Goal: Information Seeking & Learning: Learn about a topic

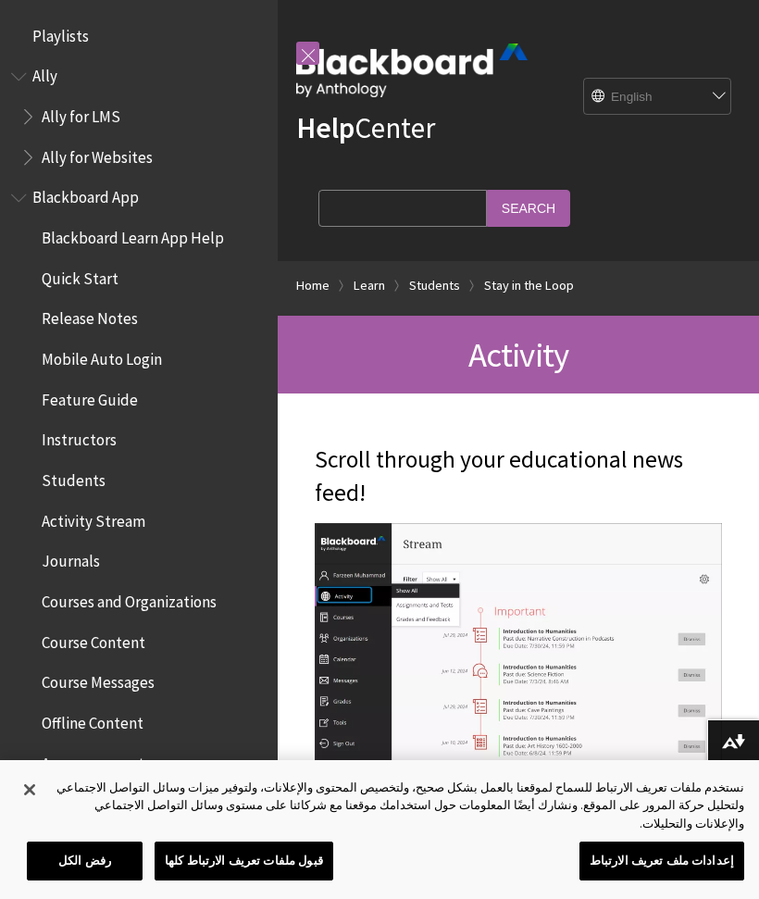
scroll to position [1875, 0]
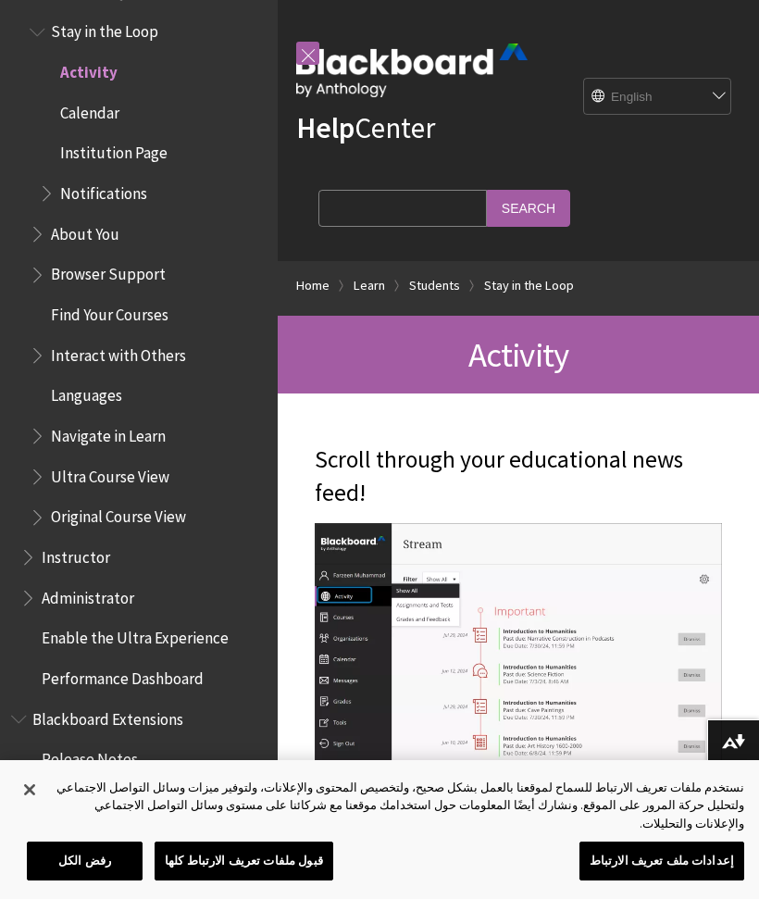
click at [641, 104] on select "English عربية Català Cymraeg Deutsch Español Suomi Français עברית Italiano 日本語 …" at bounding box center [658, 97] width 148 height 37
select select "/ar-sa/Learn/Student/Ultra/Stay_in_the_Loop/Activity_Stream"
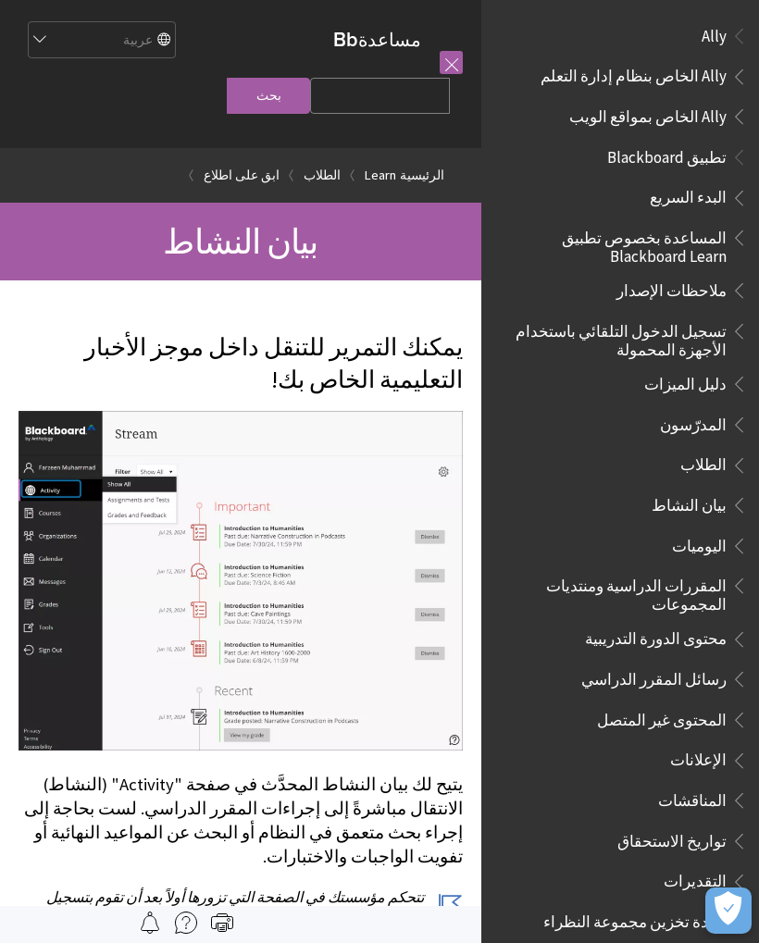
scroll to position [1276, 0]
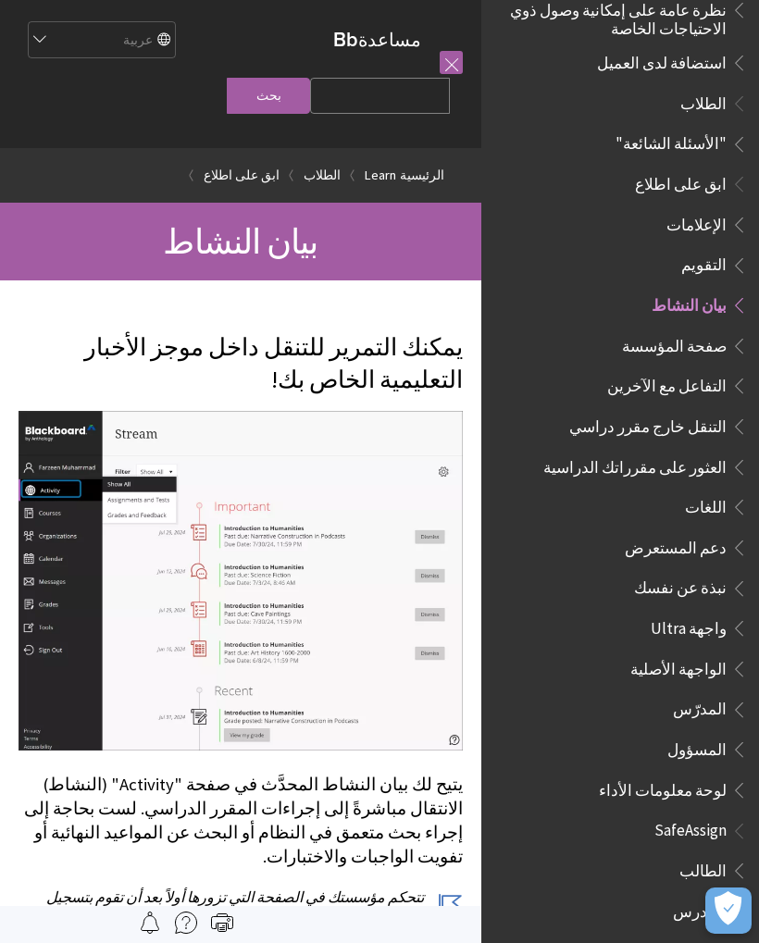
click at [686, 532] on span "دعم المستعرض" at bounding box center [629, 547] width 237 height 31
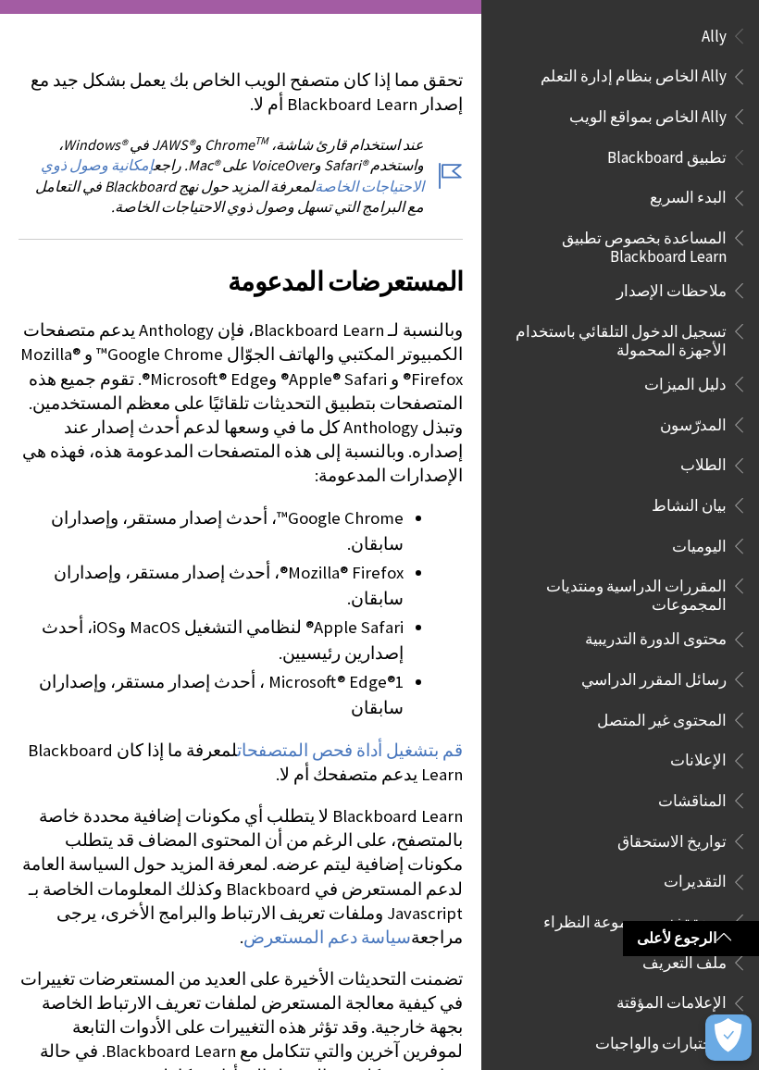
click at [702, 335] on span "تسجيل الدخول التلقائي باستخدام الأجهزة المحمولة" at bounding box center [615, 338] width 223 height 44
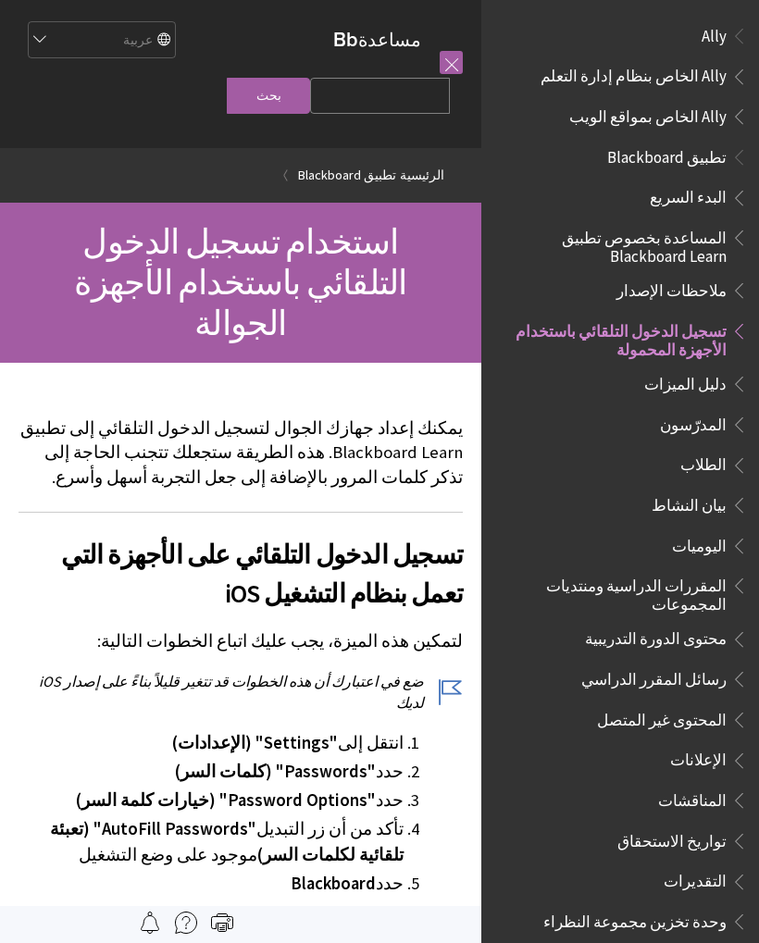
scroll to position [283, 0]
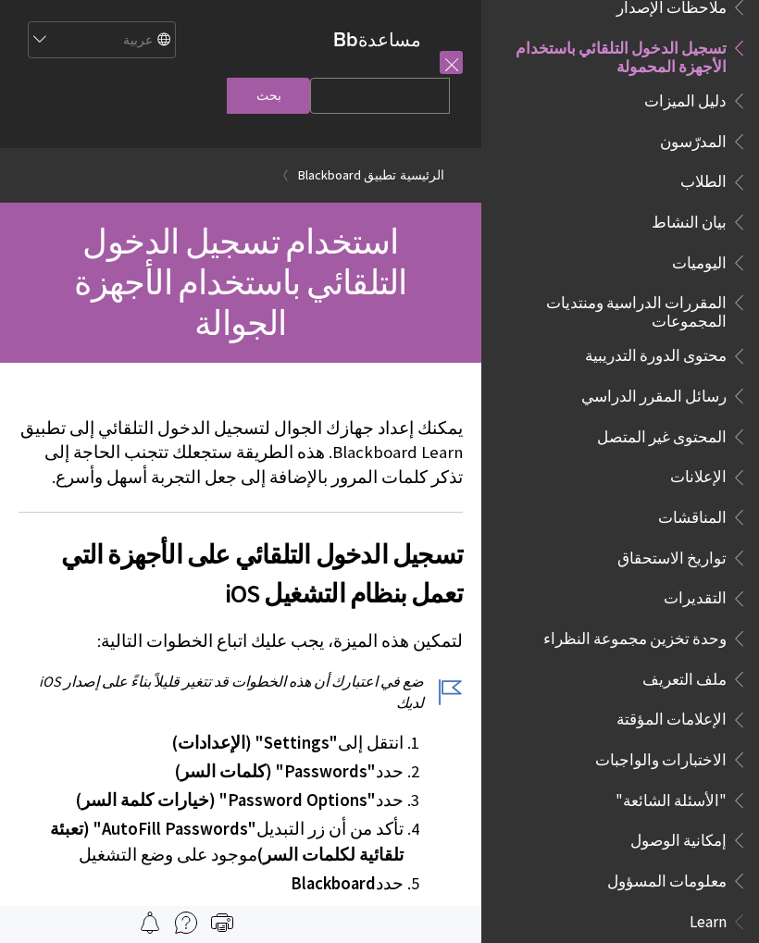
click at [715, 179] on span "الطلاب" at bounding box center [703, 179] width 46 height 25
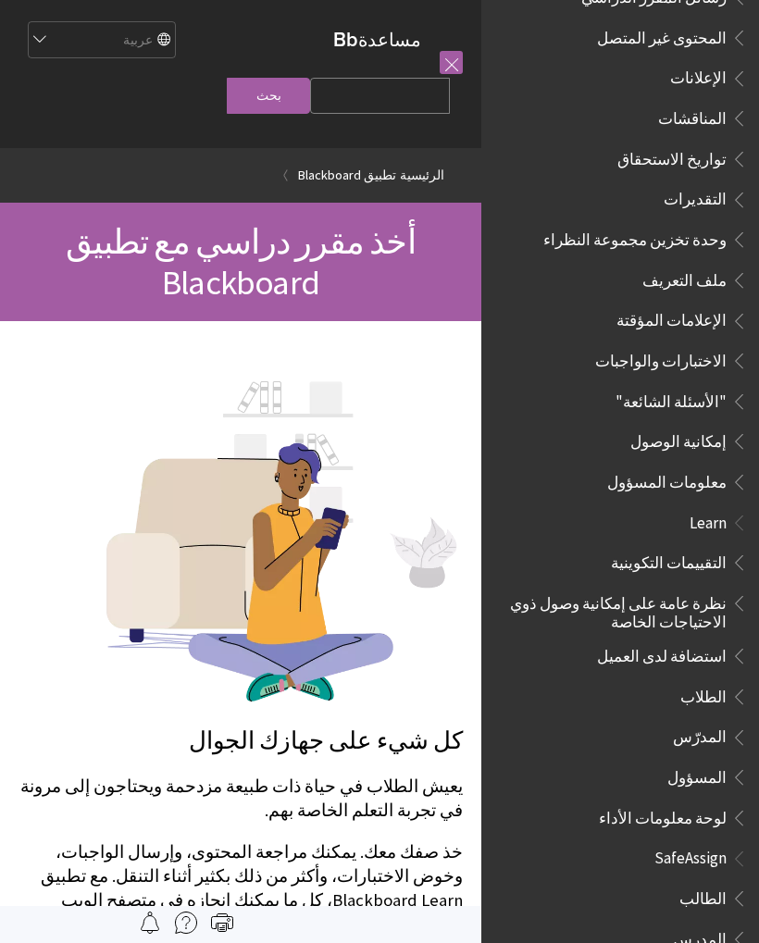
scroll to position [695, 0]
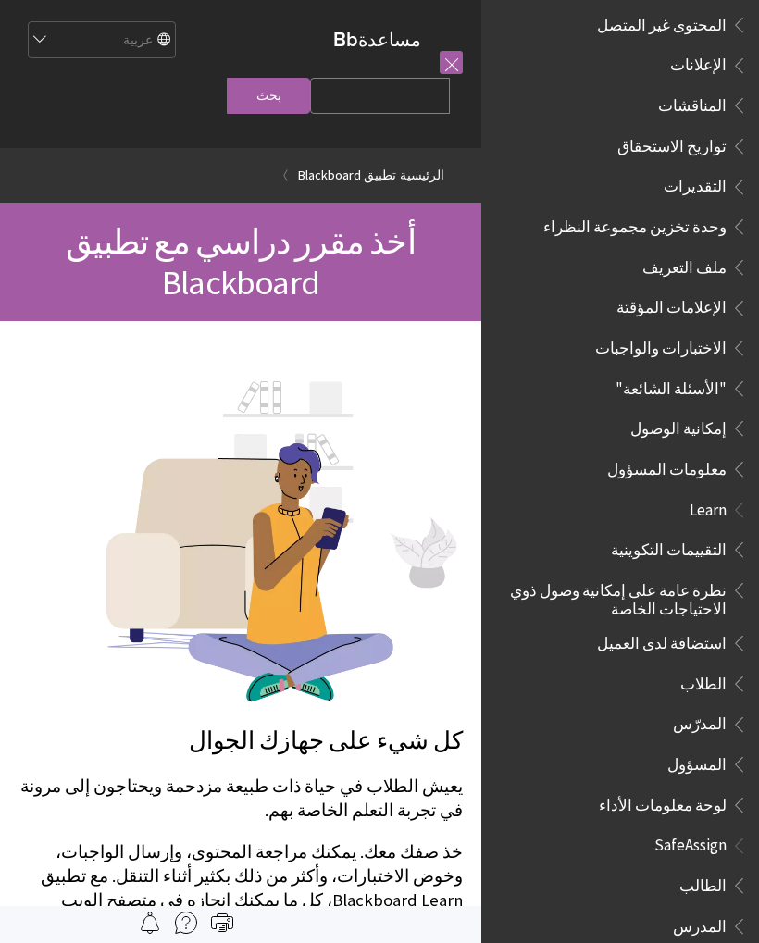
click at [701, 494] on span "Learn" at bounding box center [619, 509] width 255 height 31
click at [700, 494] on span "Learn" at bounding box center [706, 506] width 41 height 25
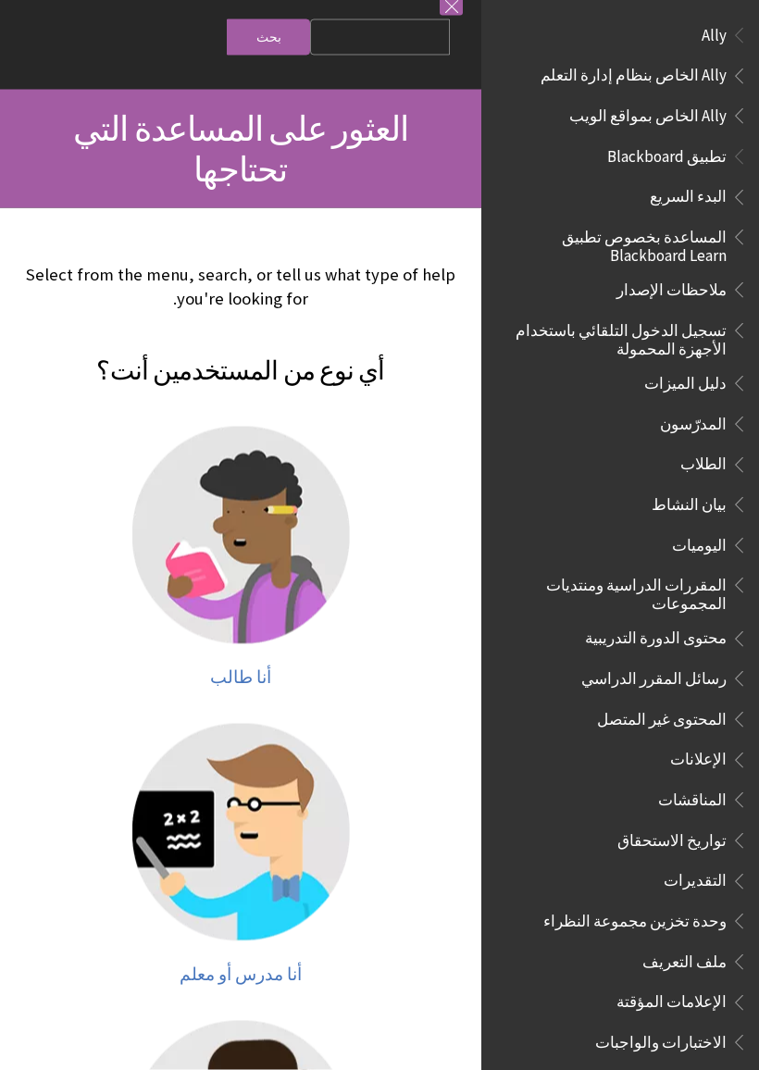
scroll to position [59, 0]
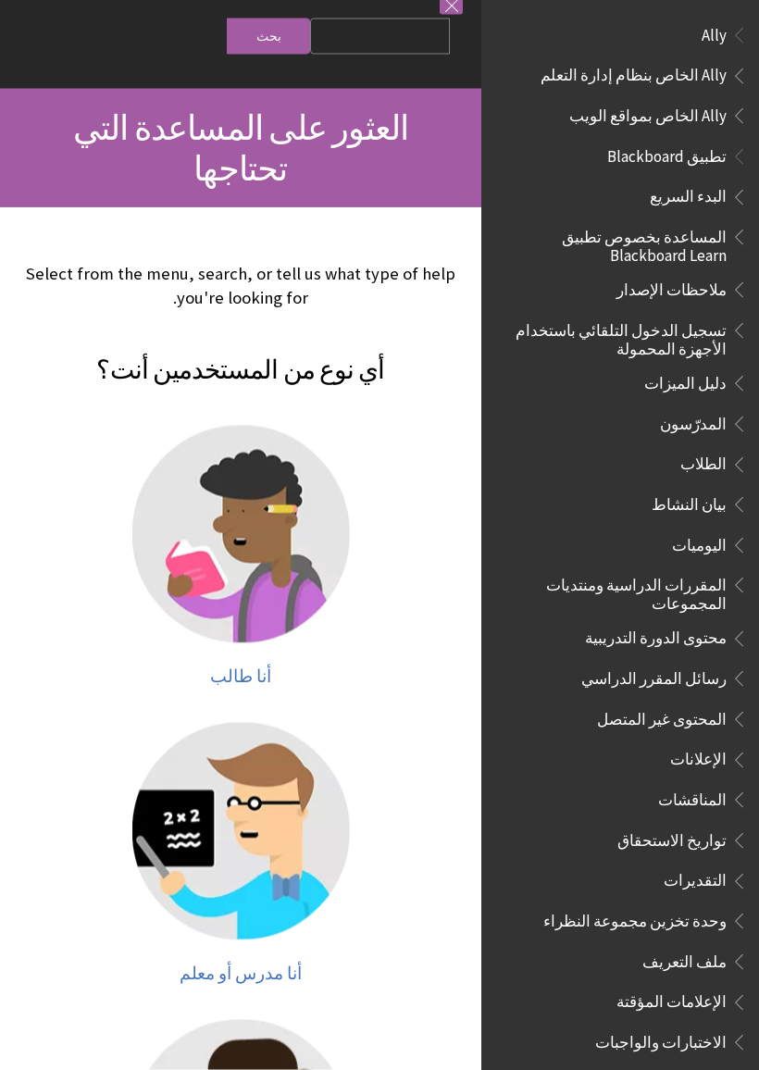
click at [262, 529] on img at bounding box center [241, 535] width 218 height 218
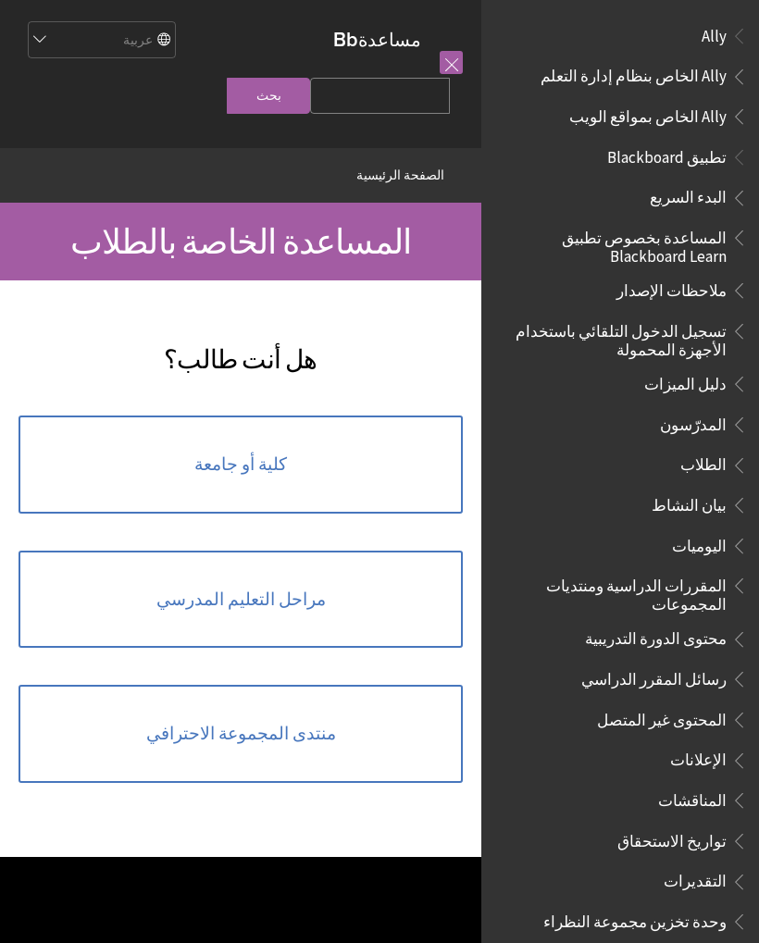
scroll to position [-31, 0]
click at [221, 475] on span "كلية أو جامعة" at bounding box center [240, 464] width 93 height 20
click at [65, 495] on link "كلية أو جامعة" at bounding box center [241, 465] width 444 height 98
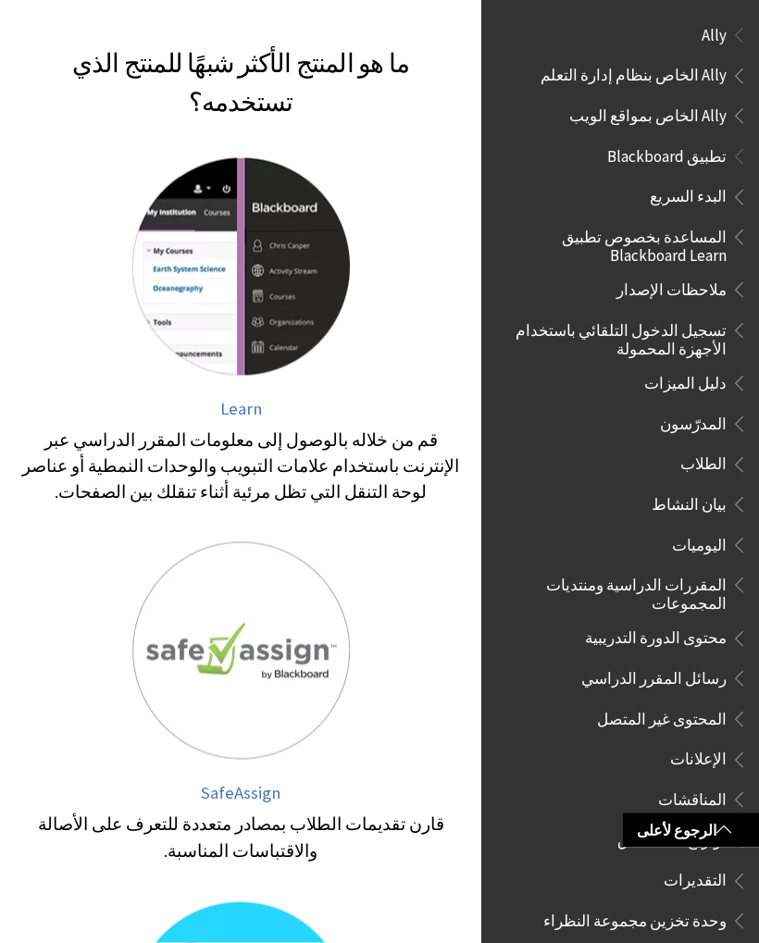
scroll to position [333, 0]
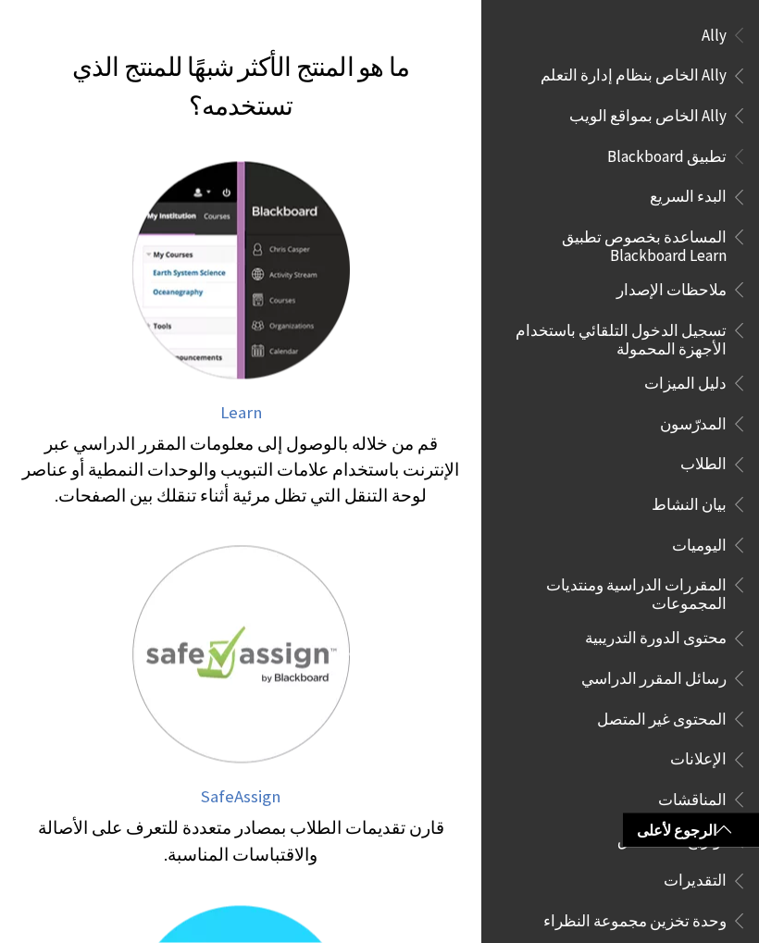
click at [270, 263] on img at bounding box center [241, 271] width 218 height 218
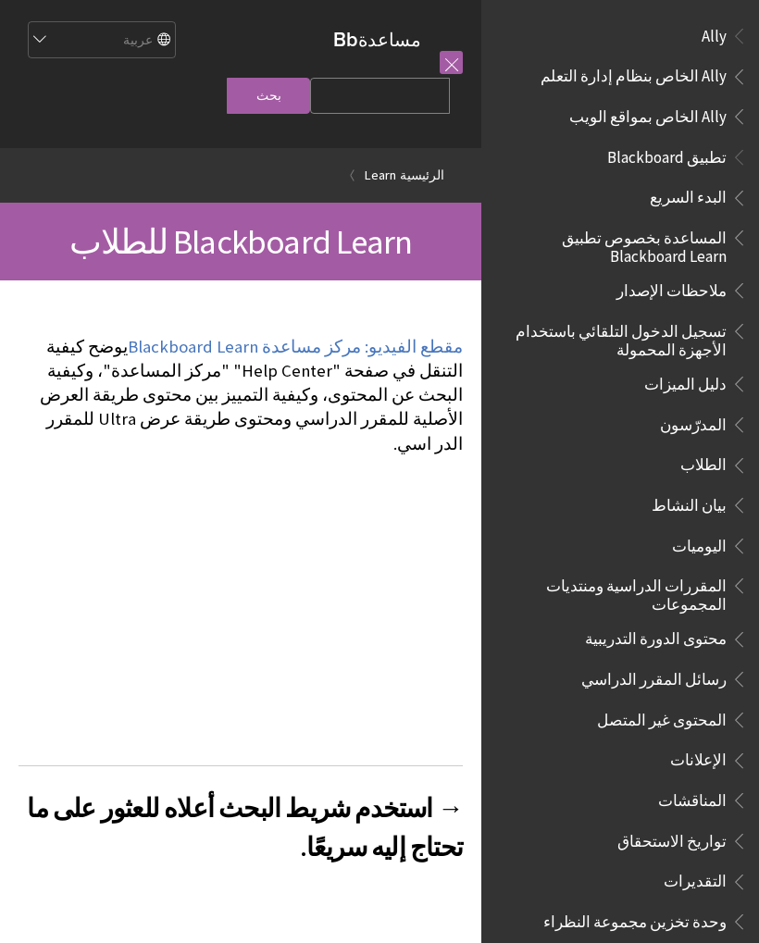
scroll to position [1116, 0]
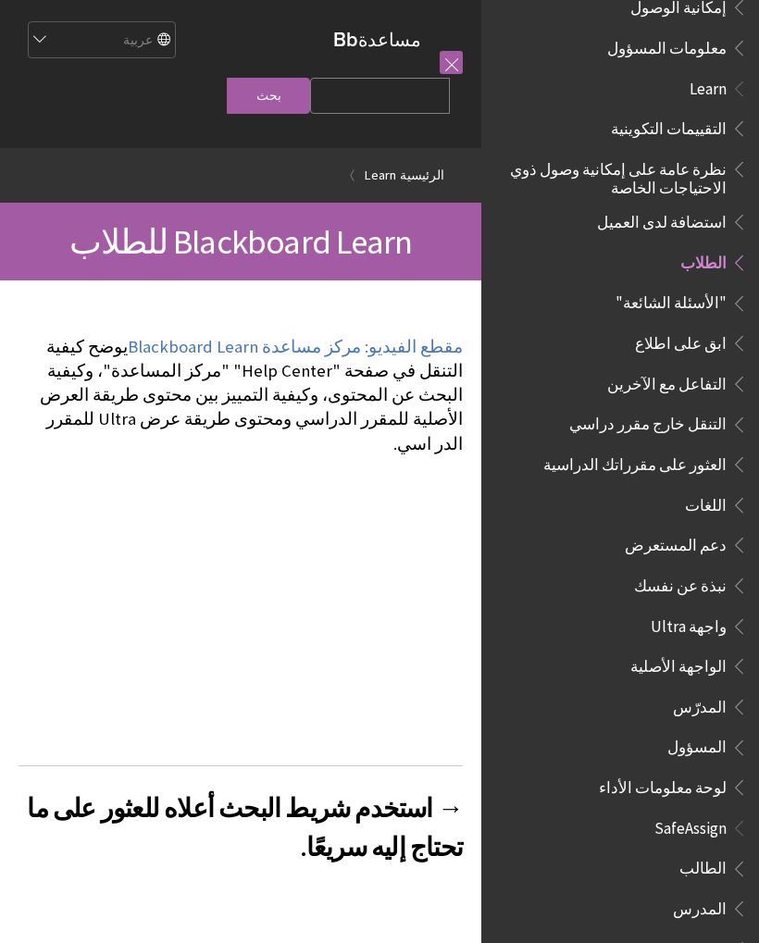
click at [264, 356] on link "مقطع الفيديو: مركز مساعدة Blackboard Learn" at bounding box center [295, 347] width 335 height 22
